Goal: Task Accomplishment & Management: Manage account settings

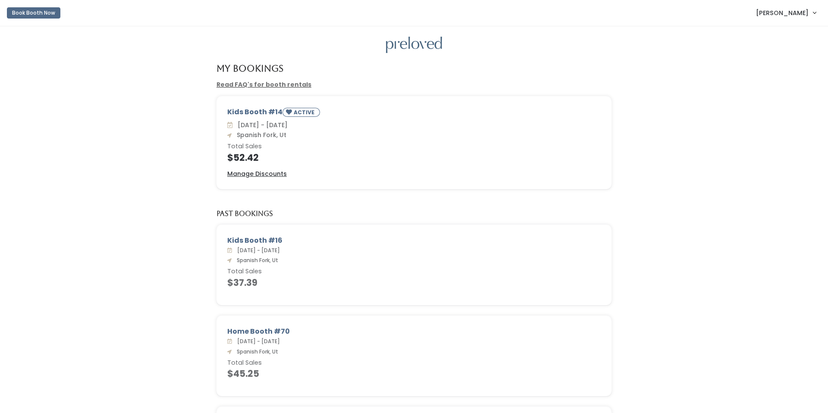
click at [789, 10] on span "Aubriana Larsen" at bounding box center [782, 12] width 53 height 9
click at [764, 71] on button "Logout" at bounding box center [785, 73] width 77 height 16
